Goal: Transaction & Acquisition: Subscribe to service/newsletter

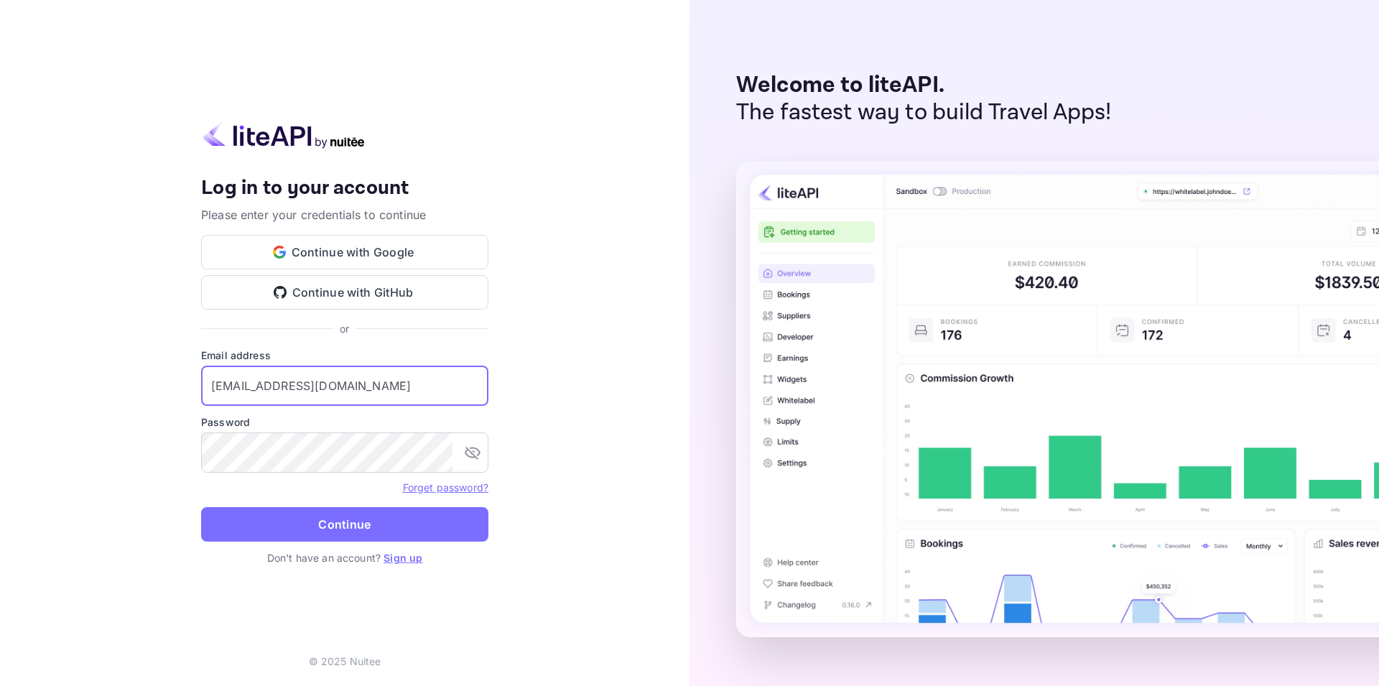
type input "nungbn01@gmail.com"
click at [201, 507] on button "Continue" at bounding box center [344, 524] width 287 height 34
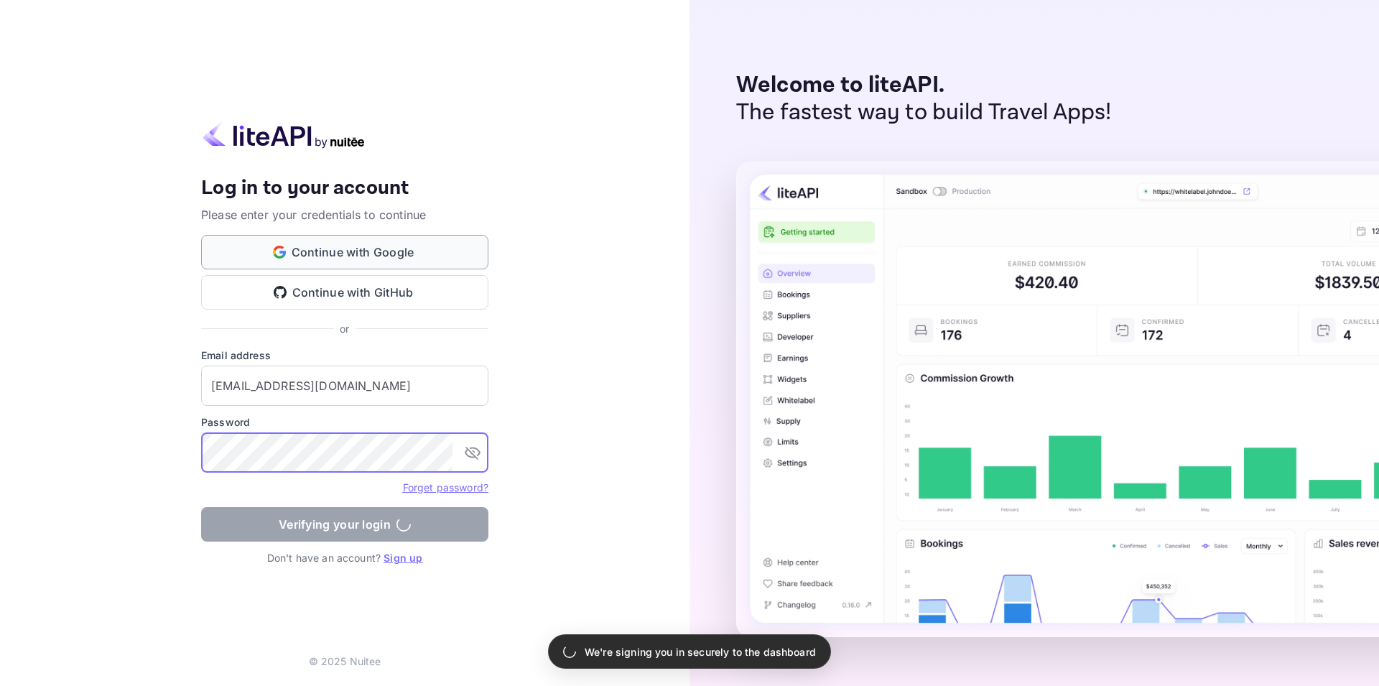
click at [374, 240] on button "Continue with Google" at bounding box center [344, 252] width 287 height 34
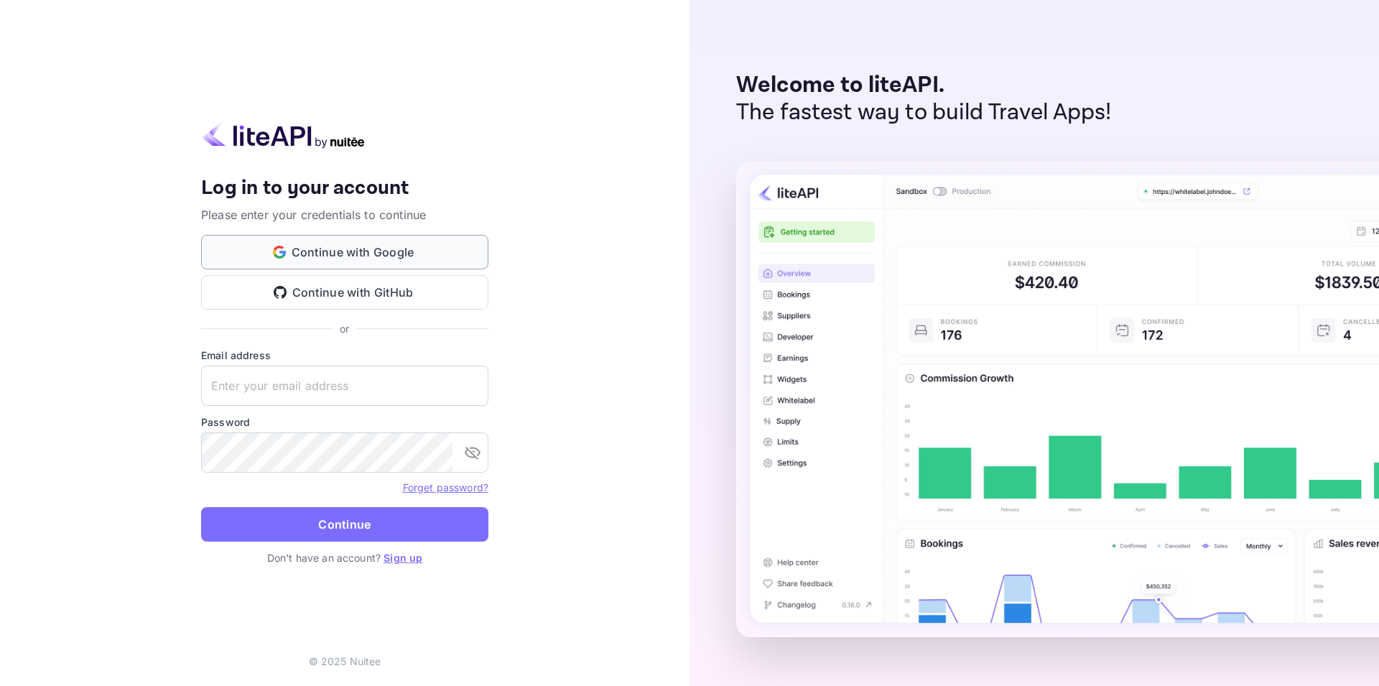
click at [366, 253] on button "Continue with Google" at bounding box center [344, 252] width 287 height 34
click at [383, 256] on button "Continue with Google" at bounding box center [344, 252] width 287 height 34
click at [330, 389] on input "text" at bounding box center [344, 386] width 287 height 40
click at [341, 241] on button "Continue with Google" at bounding box center [344, 252] width 287 height 34
click at [442, 253] on button "Continue with Google" at bounding box center [344, 252] width 287 height 34
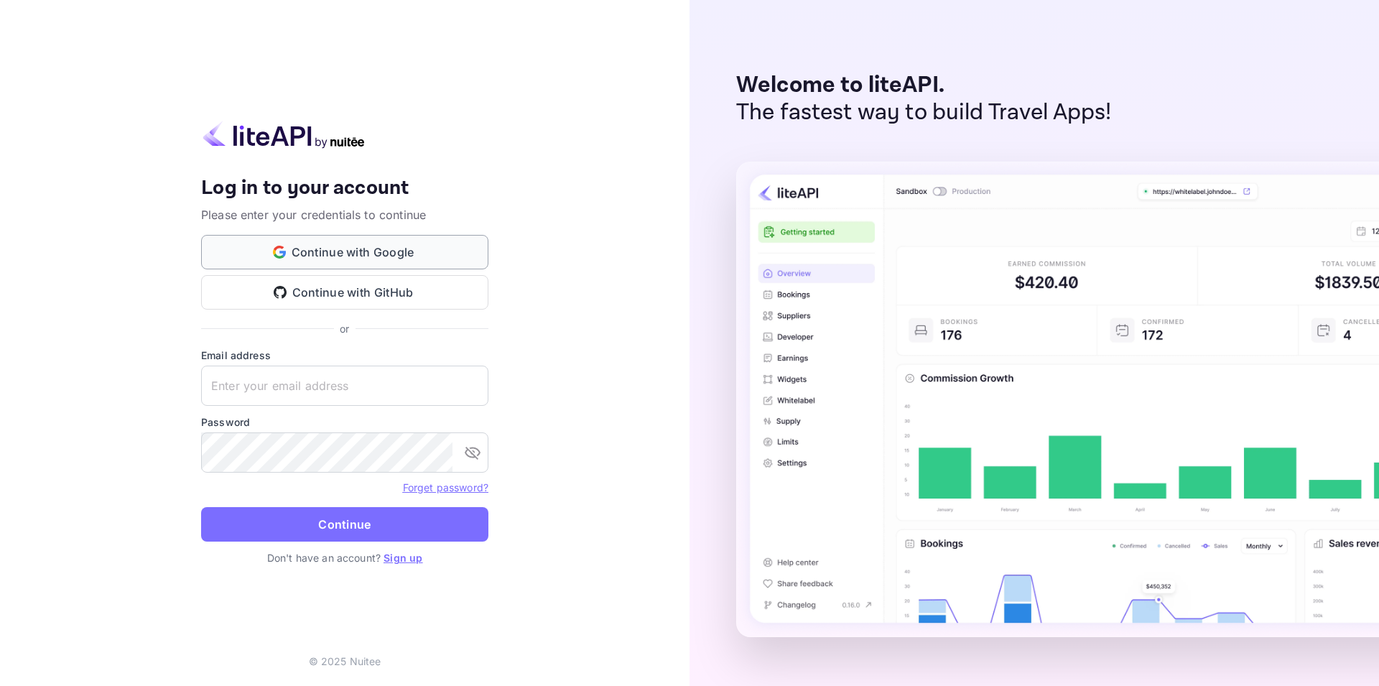
click at [374, 243] on button "Continue with Google" at bounding box center [344, 252] width 287 height 34
click at [700, 187] on div "Welcome to liteAPI. The fastest way to build Travel Apps!" at bounding box center [1035, 343] width 690 height 686
click at [336, 386] on input "text" at bounding box center [344, 386] width 287 height 40
click at [411, 562] on link "Sign up" at bounding box center [403, 558] width 39 height 12
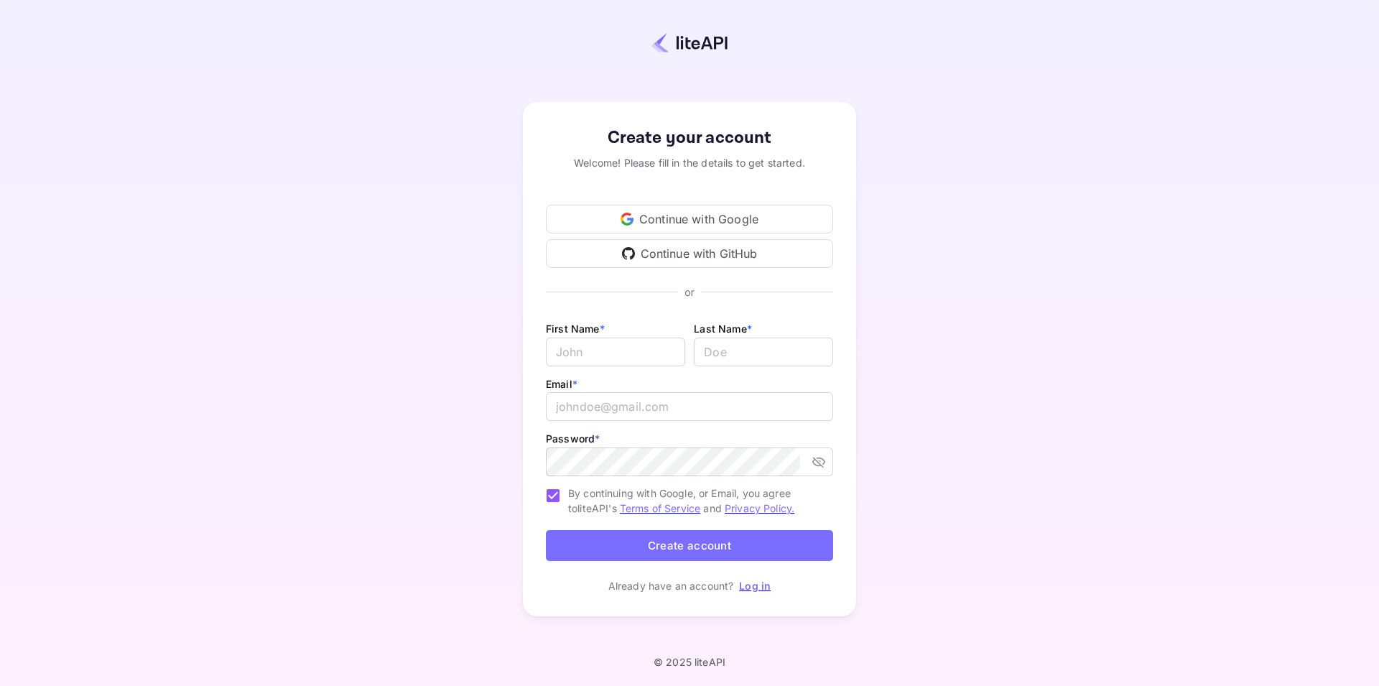
click at [639, 210] on div "Continue with Google" at bounding box center [689, 219] width 287 height 29
click at [624, 226] on div "Continue with Google" at bounding box center [689, 219] width 287 height 29
click at [492, 292] on div "Create your account Welcome! Please fill in the details to get started. Continu…" at bounding box center [689, 358] width 1253 height 593
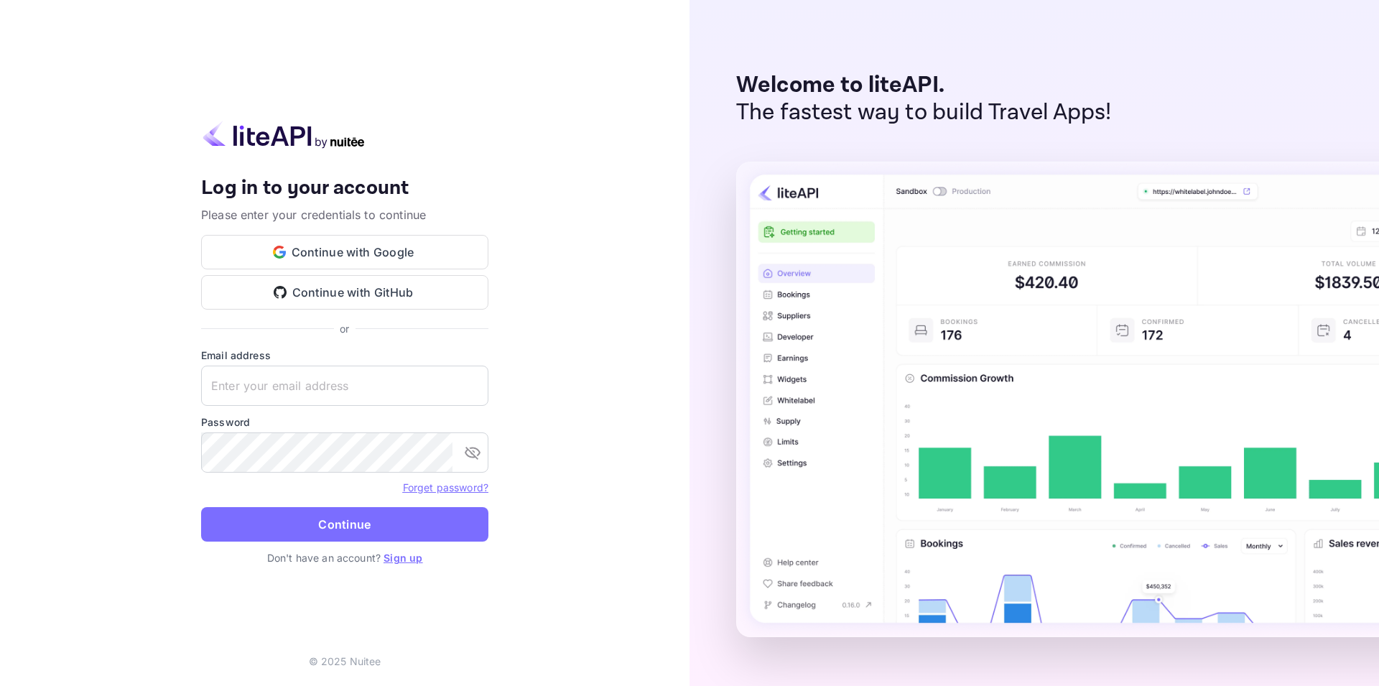
click at [419, 270] on div "Continue with Google Continue with GitHub" at bounding box center [344, 272] width 287 height 75
click at [418, 235] on div "Your account has been created successfully, a confirmation link has been sent t…" at bounding box center [344, 256] width 287 height 161
click at [415, 251] on button "Continue with Google" at bounding box center [344, 252] width 287 height 34
click at [375, 240] on button "Continue with Google" at bounding box center [344, 252] width 287 height 34
click at [382, 261] on button "Continue with Google" at bounding box center [344, 252] width 287 height 34
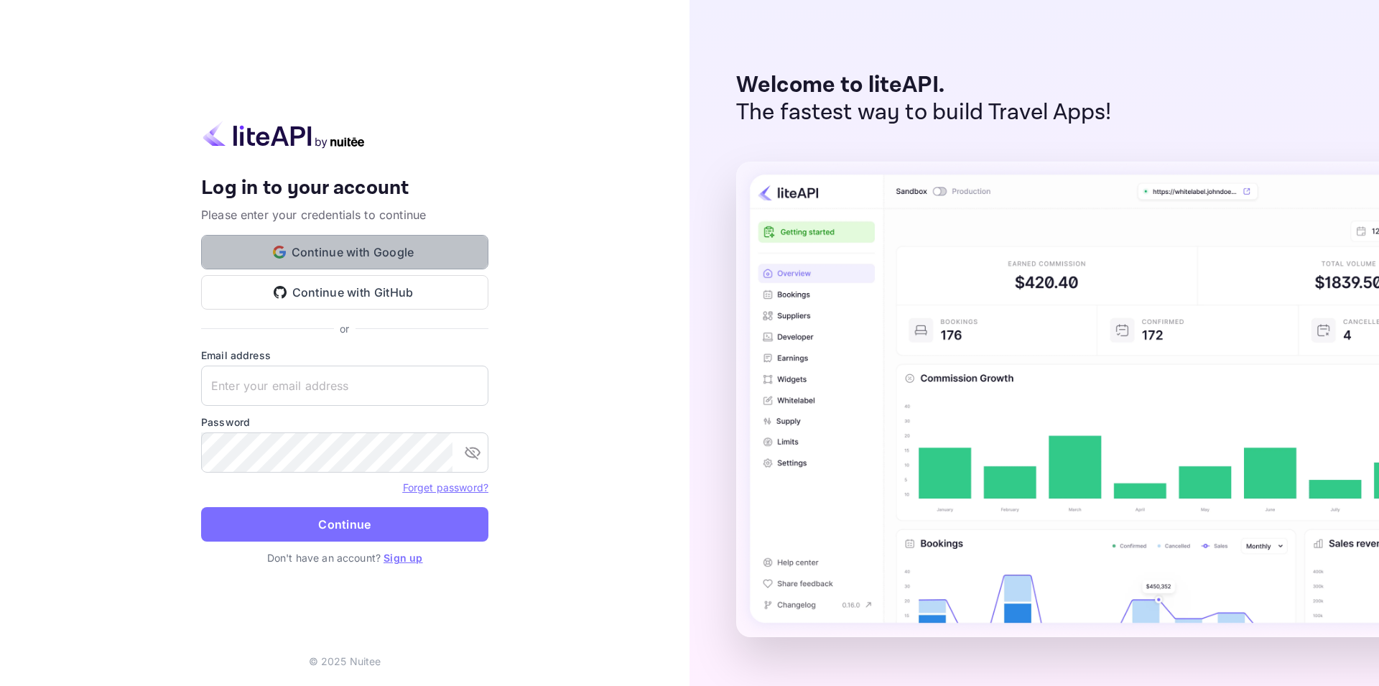
click at [351, 248] on button "Continue with Google" at bounding box center [344, 252] width 287 height 34
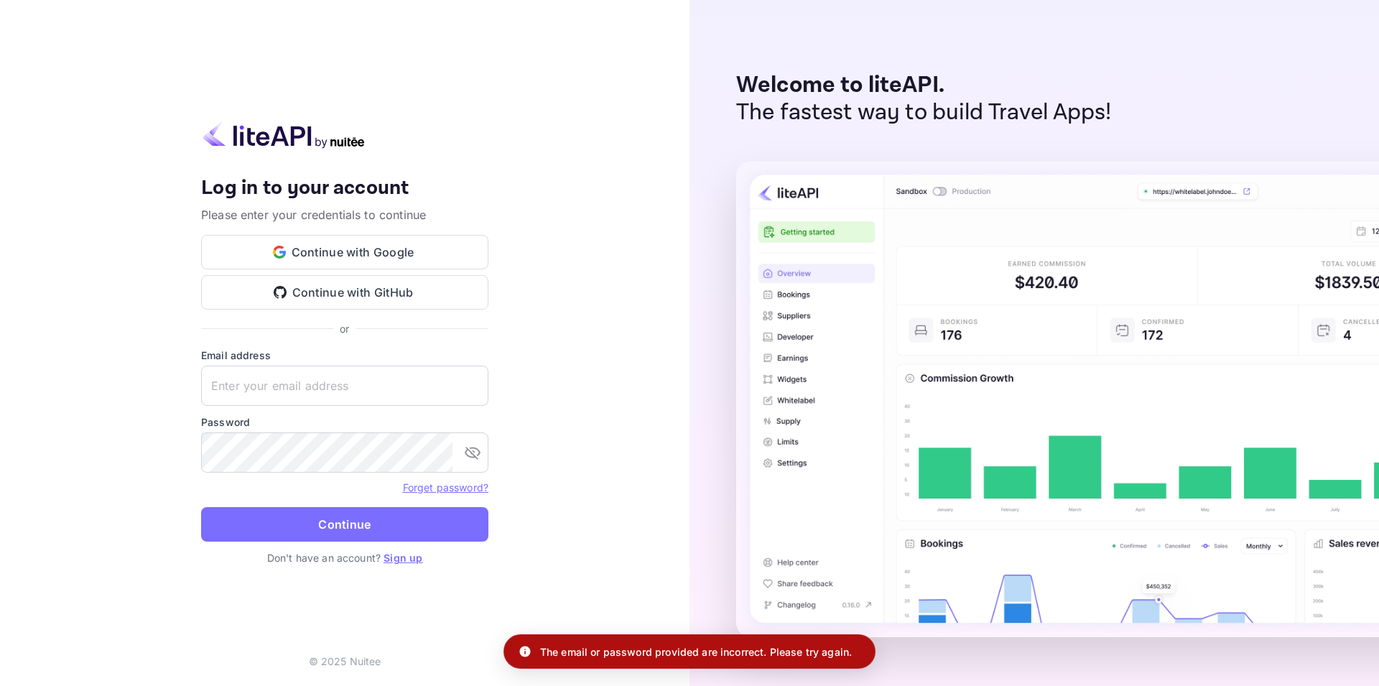
click at [417, 558] on link "Sign up" at bounding box center [403, 558] width 39 height 12
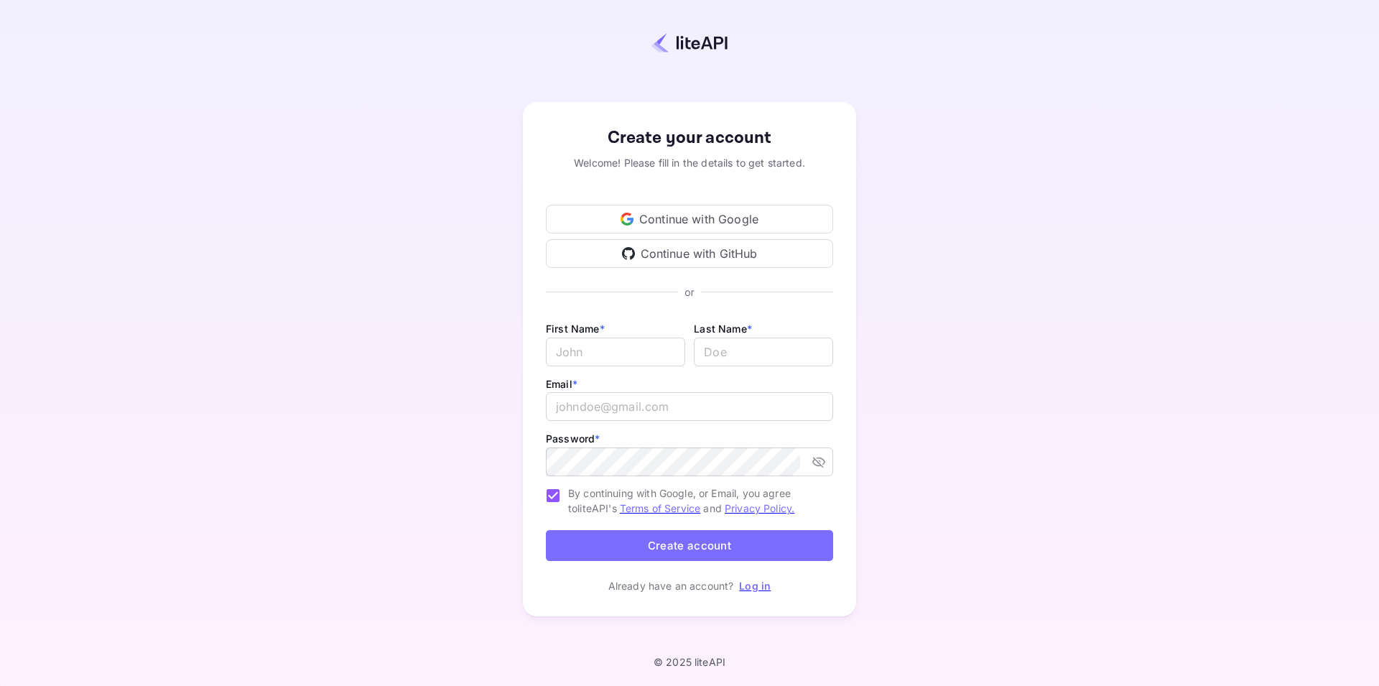
click at [680, 228] on div "Continue with Google" at bounding box center [689, 219] width 287 height 29
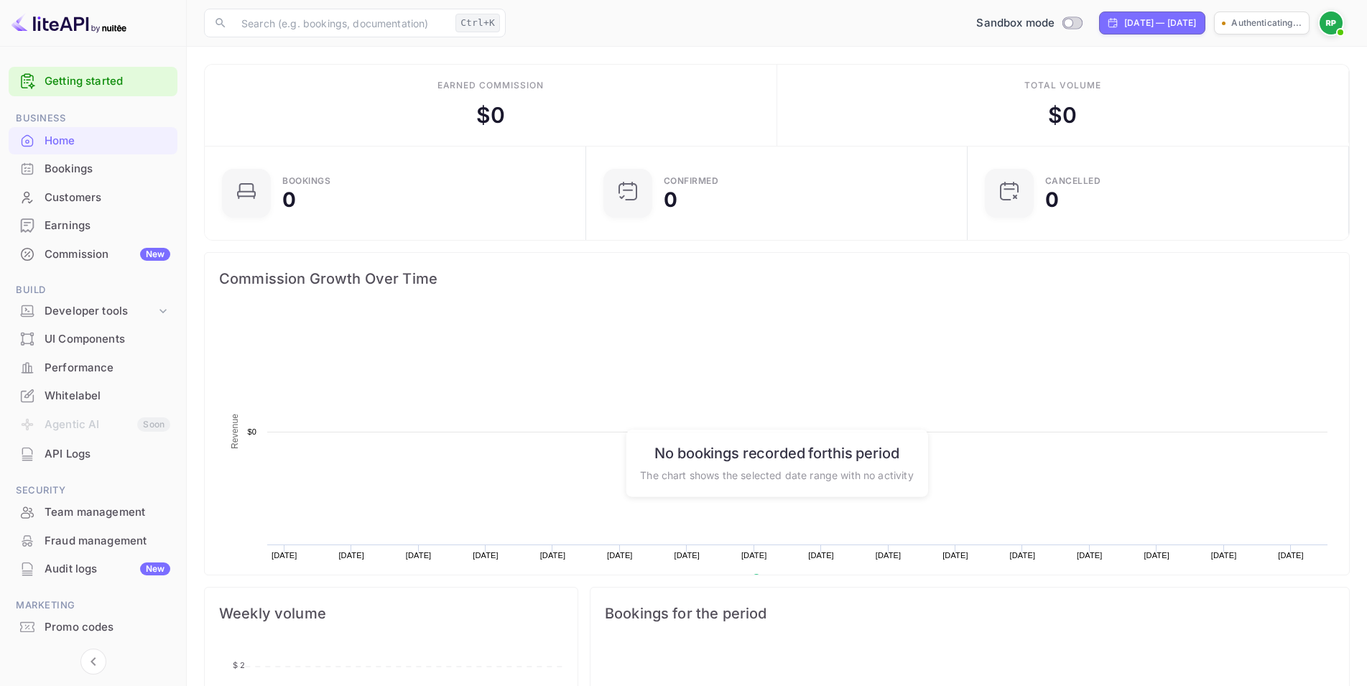
scroll to position [221, 361]
